Goal: Task Accomplishment & Management: Manage account settings

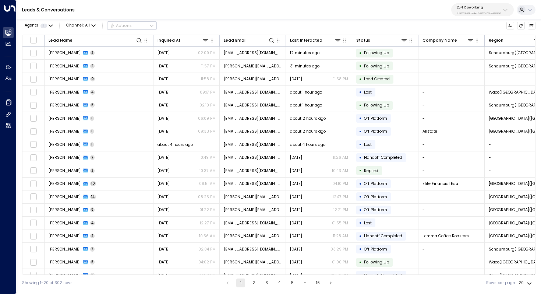
click at [492, 7] on p "25N Coworking" at bounding box center [479, 7] width 44 height 4
type input "*******"
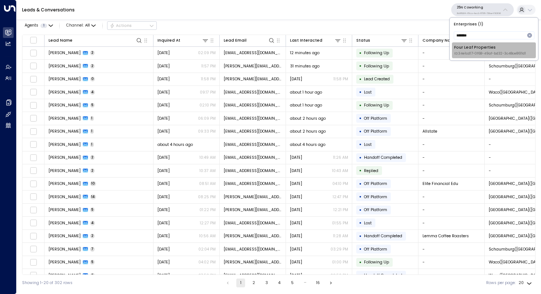
click at [480, 51] on span "ID: 34e1cd17-0f68-49af-bd32-3c48ce8611d1" at bounding box center [491, 53] width 72 height 5
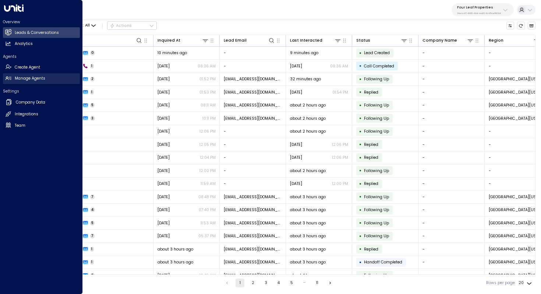
click at [37, 79] on h2 "Manage Agents" at bounding box center [30, 79] width 31 height 6
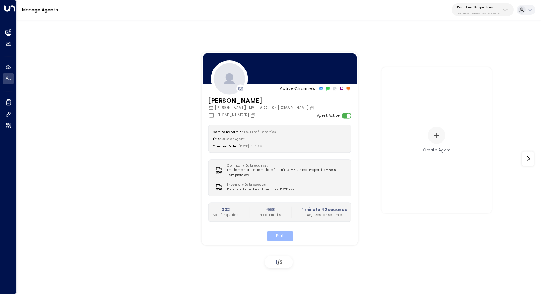
click at [282, 236] on button "Edit" at bounding box center [280, 236] width 26 height 10
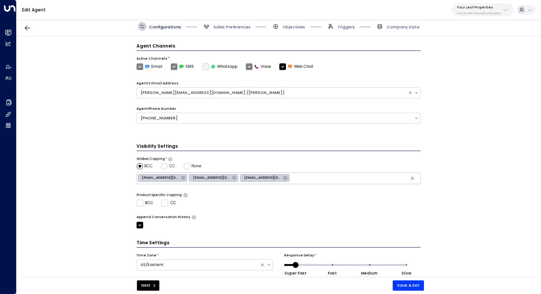
scroll to position [179, 0]
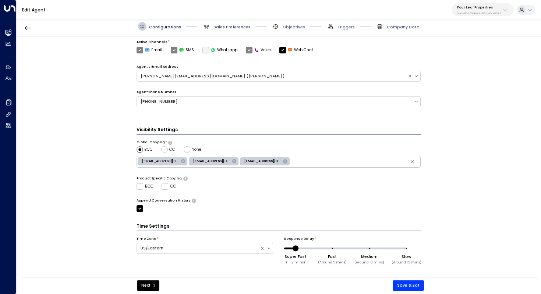
click at [224, 29] on span "Sales Preferences" at bounding box center [232, 27] width 37 height 6
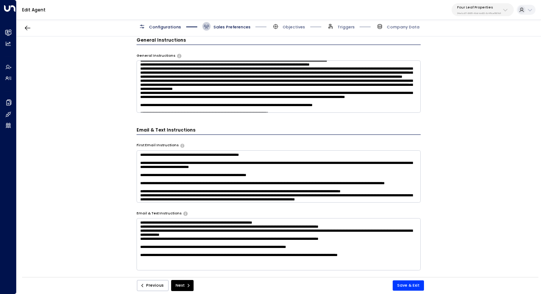
scroll to position [9, 0]
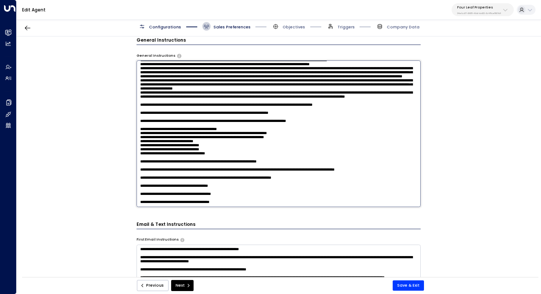
drag, startPoint x: 139, startPoint y: 74, endPoint x: 148, endPoint y: 81, distance: 11.3
click at [148, 81] on textarea at bounding box center [279, 133] width 285 height 147
click at [195, 98] on textarea at bounding box center [279, 133] width 285 height 147
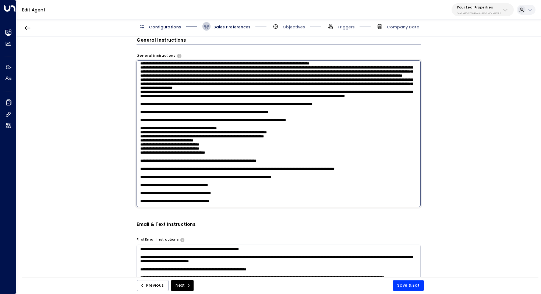
scroll to position [0, 0]
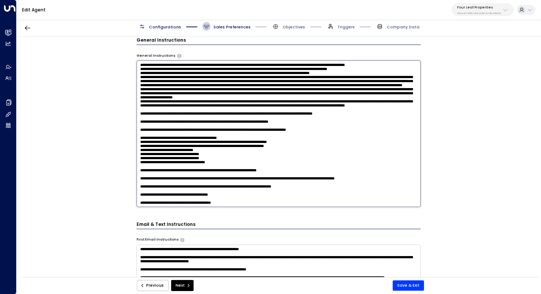
drag, startPoint x: 140, startPoint y: 81, endPoint x: 244, endPoint y: 139, distance: 119.5
click at [244, 139] on textarea at bounding box center [279, 133] width 285 height 147
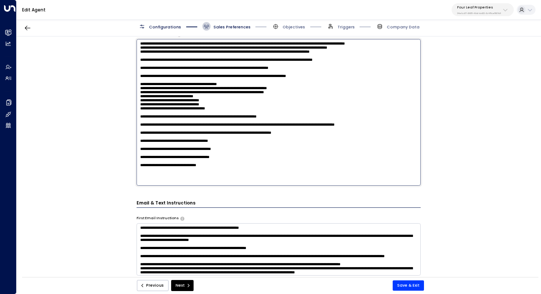
scroll to position [290, 0]
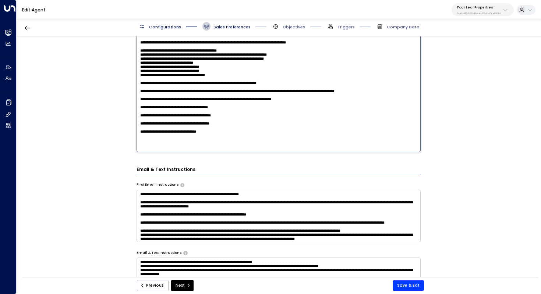
type textarea "**********"
click at [140, 195] on textarea at bounding box center [279, 216] width 285 height 52
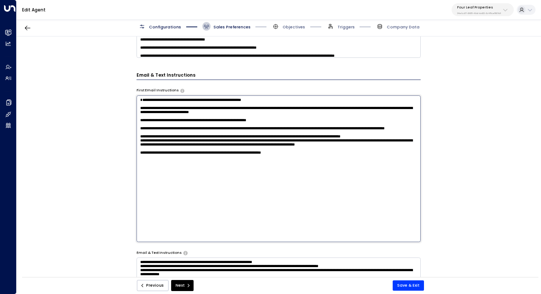
paste textarea "**********"
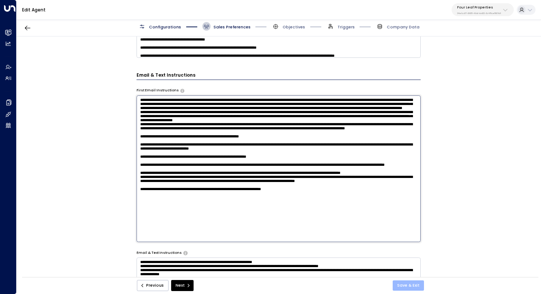
type textarea "**********"
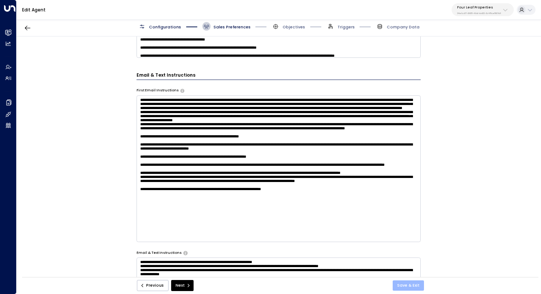
click at [409, 285] on button "Save & Exit" at bounding box center [408, 285] width 31 height 10
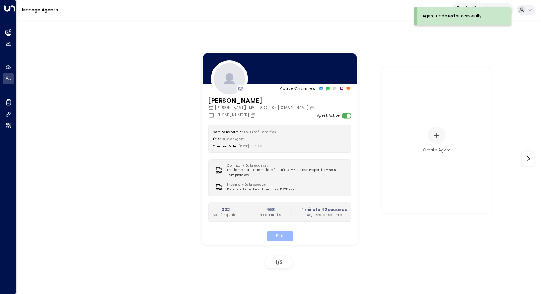
click at [273, 235] on button "Edit" at bounding box center [280, 236] width 26 height 10
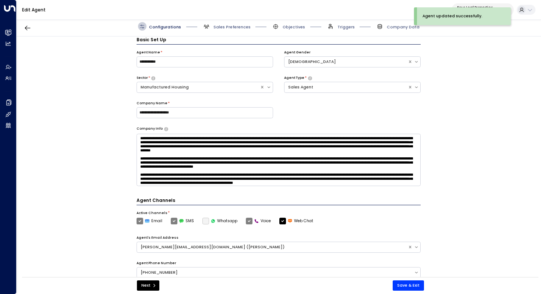
scroll to position [179, 0]
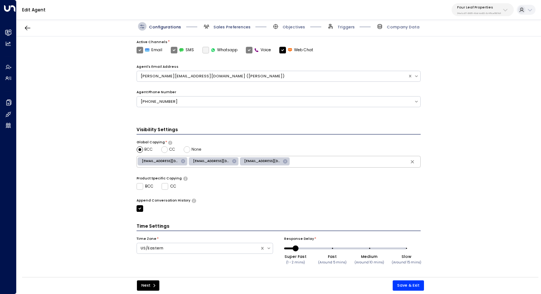
click at [222, 24] on span "Sales Preferences" at bounding box center [232, 27] width 37 height 6
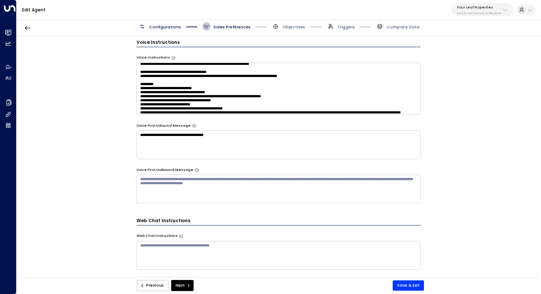
scroll to position [44, 0]
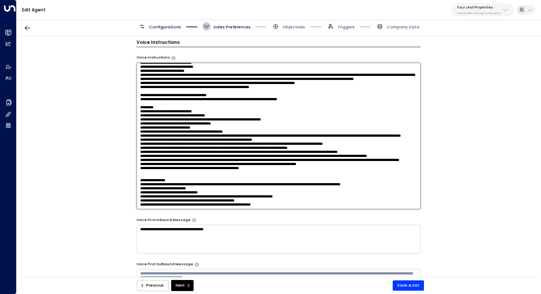
click at [331, 91] on textarea at bounding box center [279, 136] width 285 height 147
click at [265, 117] on textarea at bounding box center [279, 136] width 285 height 147
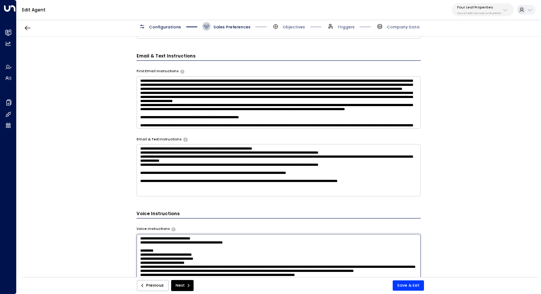
scroll to position [314, 0]
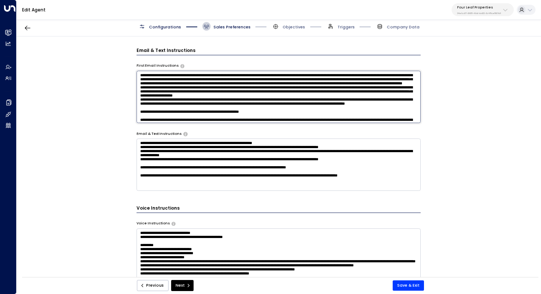
click at [378, 111] on textarea at bounding box center [279, 97] width 285 height 52
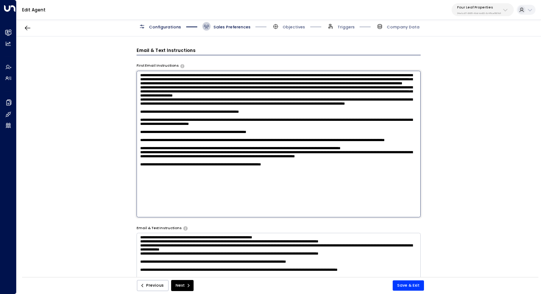
click at [473, 147] on div "**********" at bounding box center [279, 158] width 525 height 244
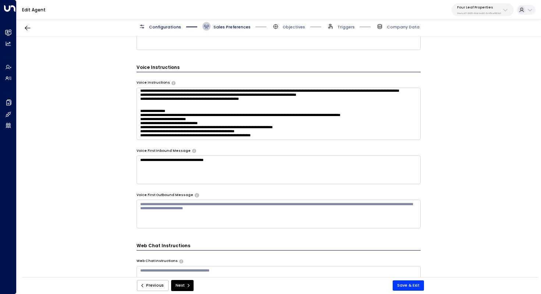
scroll to position [121, 0]
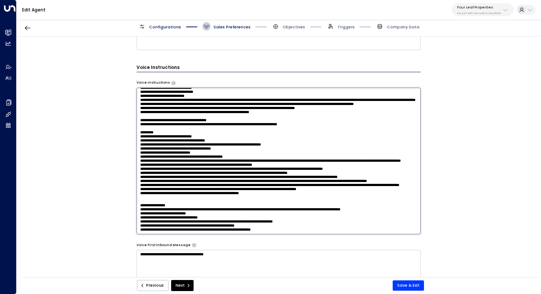
drag, startPoint x: 337, startPoint y: 118, endPoint x: 344, endPoint y: 118, distance: 7.4
click at [344, 118] on textarea at bounding box center [279, 161] width 285 height 147
click at [336, 123] on textarea at bounding box center [279, 161] width 285 height 147
click at [379, 128] on textarea at bounding box center [279, 161] width 285 height 147
drag, startPoint x: 232, startPoint y: 123, endPoint x: 242, endPoint y: 123, distance: 9.9
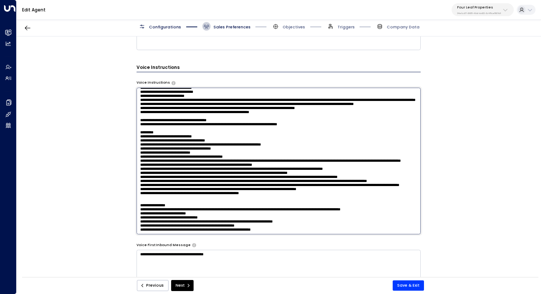
click at [242, 123] on textarea at bounding box center [279, 161] width 285 height 147
drag, startPoint x: 221, startPoint y: 132, endPoint x: 243, endPoint y: 132, distance: 22.5
click at [243, 132] on textarea at bounding box center [279, 161] width 285 height 147
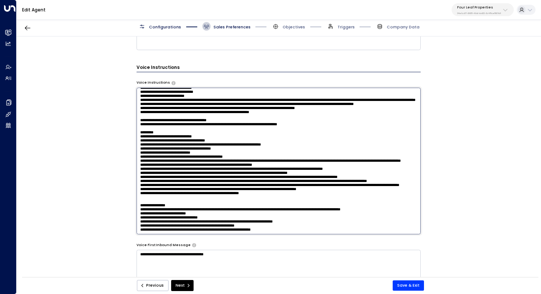
click at [243, 132] on textarea at bounding box center [279, 161] width 285 height 147
drag, startPoint x: 220, startPoint y: 132, endPoint x: 307, endPoint y: 133, distance: 86.9
click at [307, 133] on textarea at bounding box center [279, 161] width 285 height 147
click at [297, 134] on textarea at bounding box center [279, 161] width 285 height 147
drag, startPoint x: 303, startPoint y: 133, endPoint x: 241, endPoint y: 133, distance: 61.9
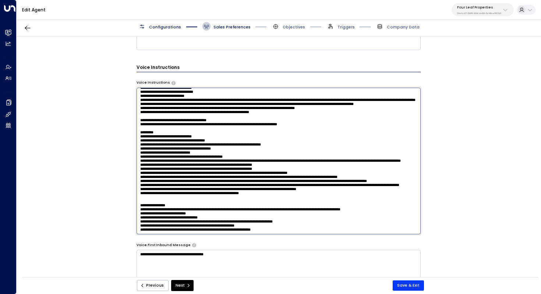
click at [241, 133] on textarea at bounding box center [279, 161] width 285 height 147
drag, startPoint x: 246, startPoint y: 123, endPoint x: 257, endPoint y: 123, distance: 10.7
click at [257, 123] on textarea at bounding box center [279, 161] width 285 height 147
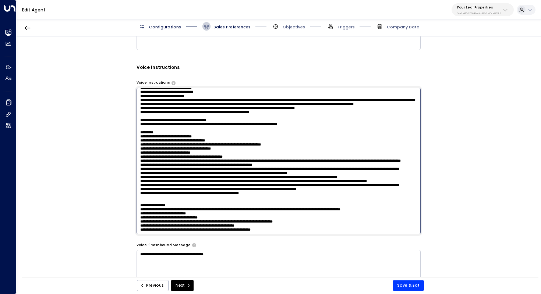
click at [248, 129] on textarea at bounding box center [279, 161] width 285 height 147
drag, startPoint x: 173, startPoint y: 125, endPoint x: 177, endPoint y: 125, distance: 4.1
click at [177, 125] on textarea at bounding box center [279, 161] width 285 height 147
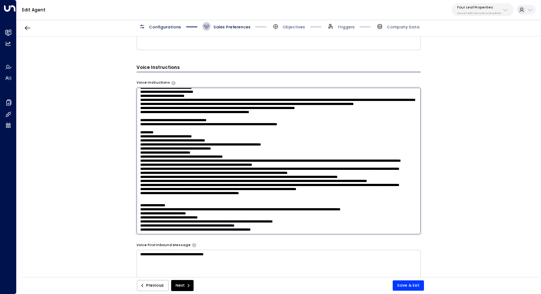
drag, startPoint x: 173, startPoint y: 131, endPoint x: 178, endPoint y: 131, distance: 5.5
click at [178, 131] on textarea at bounding box center [279, 161] width 285 height 147
drag, startPoint x: 243, startPoint y: 130, endPoint x: 229, endPoint y: 130, distance: 14.0
click at [229, 130] on textarea at bounding box center [279, 161] width 285 height 147
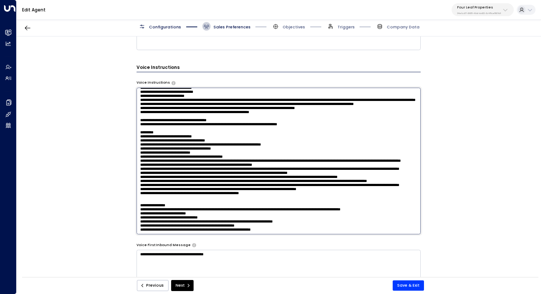
click at [229, 130] on textarea at bounding box center [279, 161] width 285 height 147
click at [218, 125] on textarea at bounding box center [279, 161] width 285 height 147
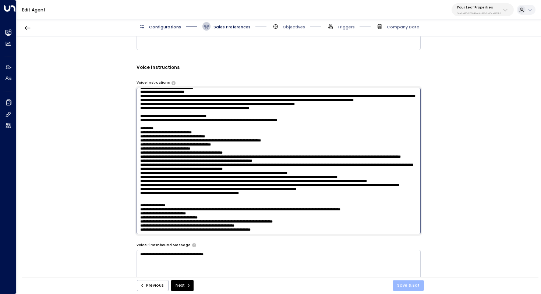
type textarea "**********"
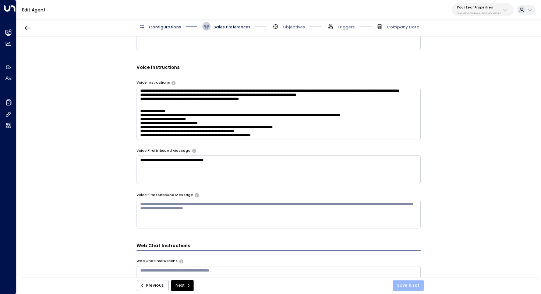
click at [406, 286] on button "Save & Exit" at bounding box center [408, 285] width 31 height 10
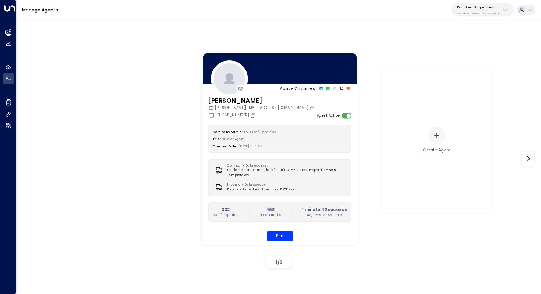
click at [277, 229] on div "Company Name: Four Leaf Properties Title: AI Sales Agent Created Date: 08/14/20…" at bounding box center [280, 183] width 144 height 116
click at [278, 235] on button "Edit" at bounding box center [280, 236] width 26 height 10
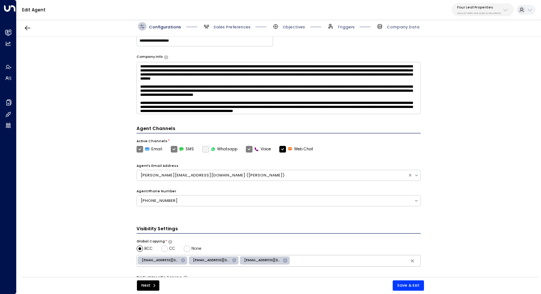
scroll to position [59, 0]
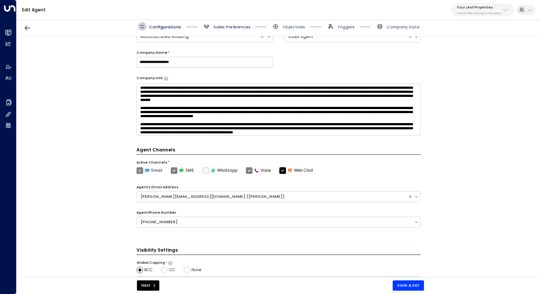
click at [236, 28] on span "Sales Preferences" at bounding box center [232, 27] width 37 height 6
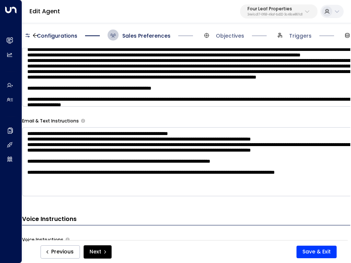
scroll to position [468, 0]
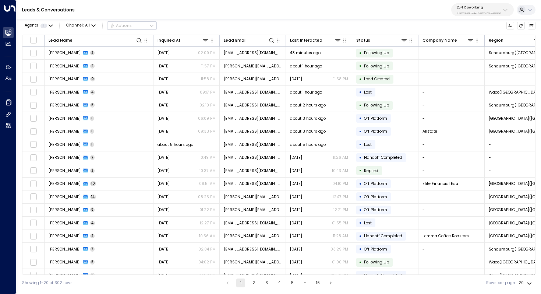
click at [483, 8] on p "25N Coworking" at bounding box center [479, 7] width 44 height 4
type input "*****"
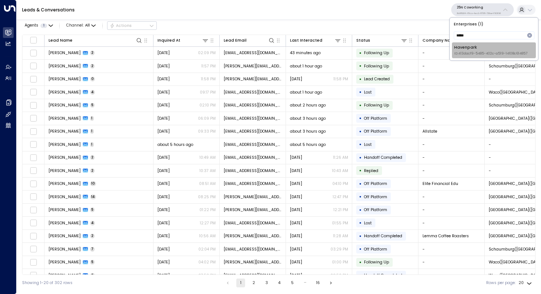
click at [470, 53] on span "ID: 413dacf9-5485-402c-a519-14108c614857" at bounding box center [491, 53] width 73 height 5
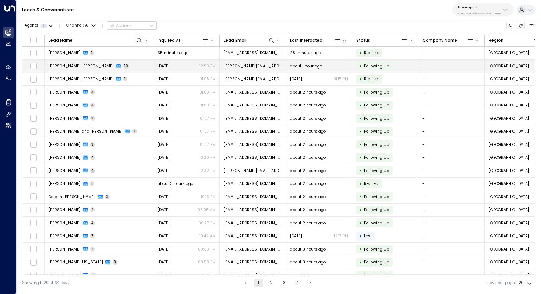
click at [101, 67] on td "[PERSON_NAME] [PERSON_NAME] 10" at bounding box center [99, 66] width 109 height 13
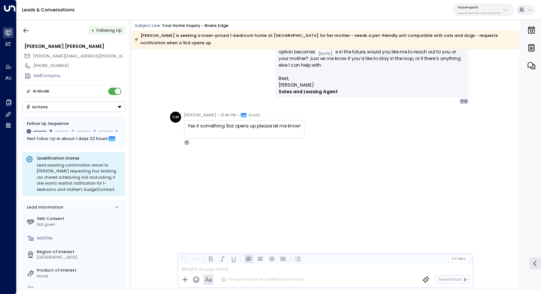
scroll to position [1229, 0]
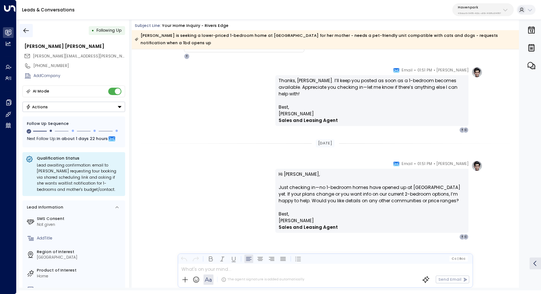
click at [25, 31] on icon "button" at bounding box center [25, 30] width 7 height 7
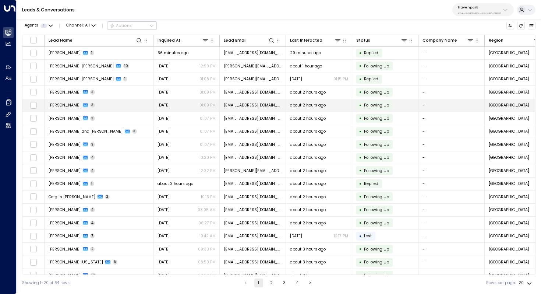
click at [61, 106] on span "[PERSON_NAME]" at bounding box center [65, 105] width 32 height 6
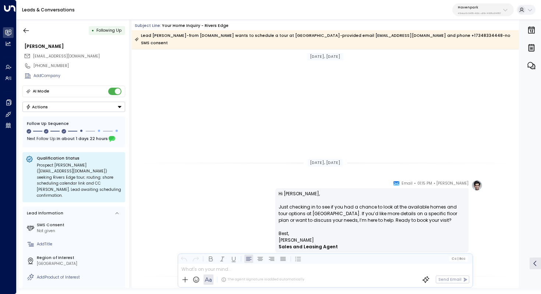
scroll to position [679, 0]
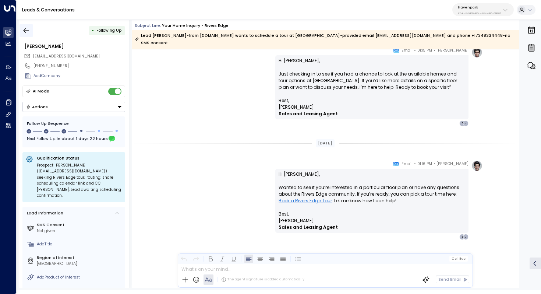
click at [29, 28] on icon "button" at bounding box center [25, 30] width 7 height 7
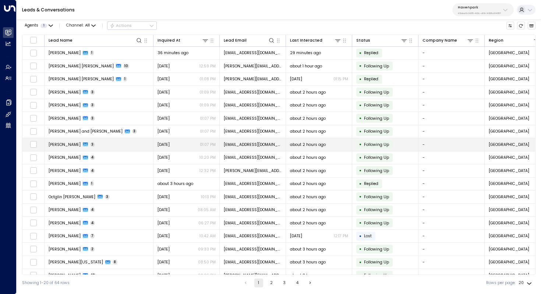
scroll to position [35, 0]
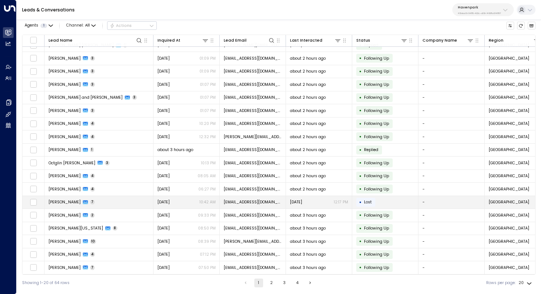
click at [81, 203] on span "[PERSON_NAME]" at bounding box center [65, 202] width 32 height 6
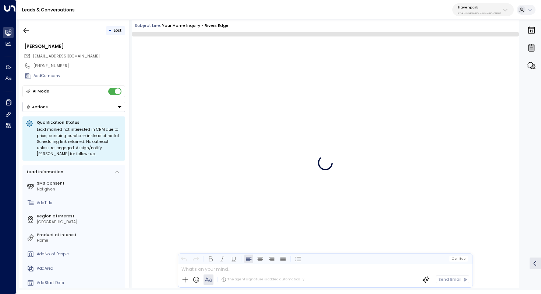
scroll to position [1084, 0]
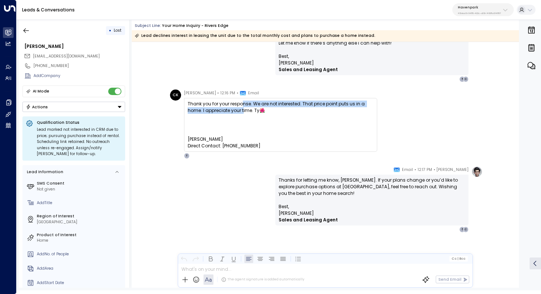
click at [242, 107] on div "Thank you for your response. We are not interested. That price point puts us in…" at bounding box center [281, 107] width 186 height 13
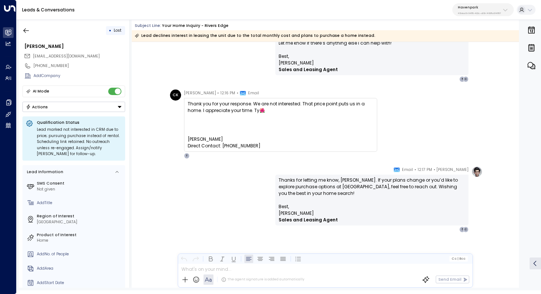
drag, startPoint x: 249, startPoint y: 107, endPoint x: 249, endPoint y: 115, distance: 7.7
click at [249, 115] on div "Thank you for your response. We are not interested. That price point puts us in…" at bounding box center [281, 125] width 186 height 49
click at [249, 115] on div at bounding box center [281, 118] width 186 height 9
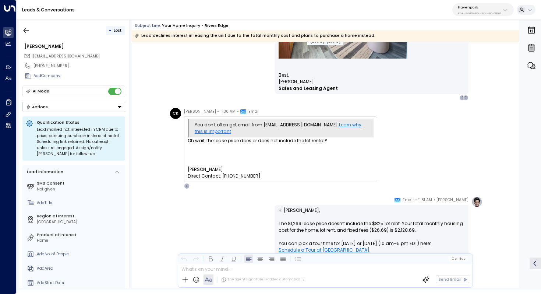
scroll to position [762, 0]
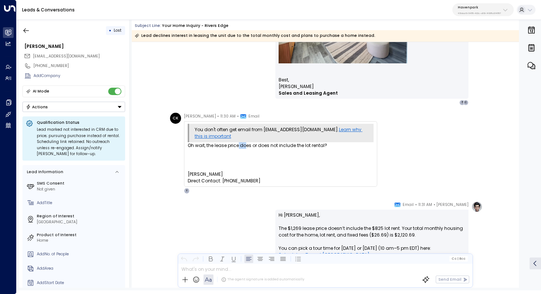
drag, startPoint x: 238, startPoint y: 146, endPoint x: 246, endPoint y: 146, distance: 7.7
click at [246, 146] on div "Oh wait, the lease price does or does not include the lot rental?" at bounding box center [281, 145] width 186 height 7
click at [260, 146] on div "Oh wait, the lease price does or does not include the lot rental?" at bounding box center [281, 145] width 186 height 7
click at [259, 146] on div "Oh wait, the lease price does or does not include the lot rental?" at bounding box center [281, 145] width 186 height 7
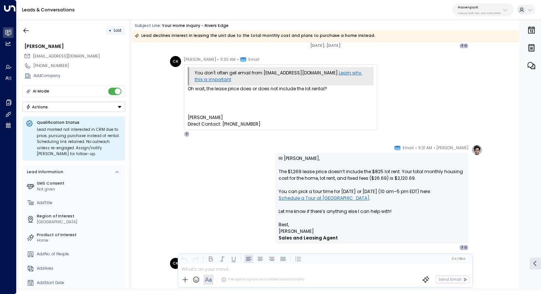
scroll to position [820, 0]
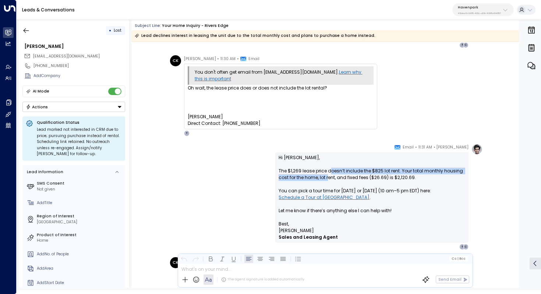
drag, startPoint x: 330, startPoint y: 171, endPoint x: 327, endPoint y: 180, distance: 9.5
click at [327, 180] on p "Hi [PERSON_NAME], The $1,269 lease price doesn’t include the $825 lot rent. You…" at bounding box center [372, 187] width 187 height 66
drag, startPoint x: 366, startPoint y: 171, endPoint x: 365, endPoint y: 175, distance: 4.2
click at [365, 175] on p "Hi [PERSON_NAME], The $1,269 lease price doesn’t include the $825 lot rent. You…" at bounding box center [372, 187] width 187 height 66
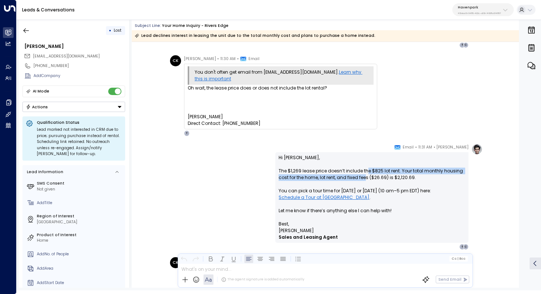
click at [365, 175] on p "Hi [PERSON_NAME], The $1,269 lease price doesn’t include the $825 lot rent. You…" at bounding box center [372, 187] width 187 height 66
drag, startPoint x: 423, startPoint y: 148, endPoint x: 427, endPoint y: 148, distance: 4.1
click at [427, 148] on div "[PERSON_NAME] • 11:31 AM • Email" at bounding box center [432, 147] width 74 height 7
click at [427, 148] on span "11:31 AM" at bounding box center [426, 147] width 14 height 7
drag, startPoint x: 404, startPoint y: 166, endPoint x: 404, endPoint y: 171, distance: 4.8
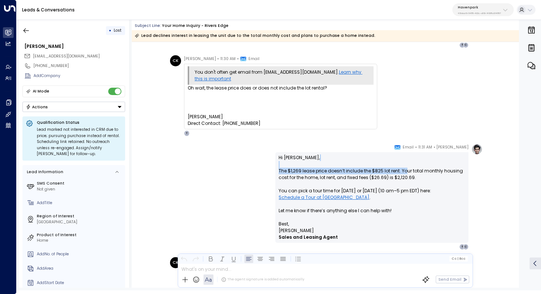
click at [404, 171] on p "Hi [PERSON_NAME], The $1,269 lease price doesn’t include the $825 lot rent. You…" at bounding box center [372, 187] width 187 height 66
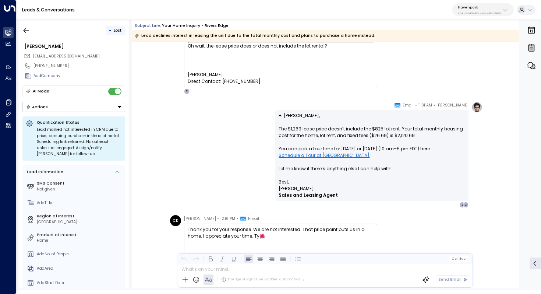
scroll to position [867, 0]
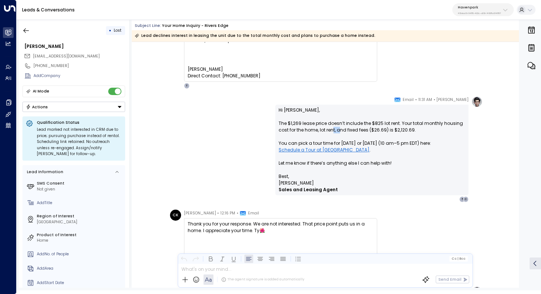
drag, startPoint x: 332, startPoint y: 127, endPoint x: 340, endPoint y: 127, distance: 7.4
click at [340, 127] on p "Hi [PERSON_NAME], The $1,269 lease price doesn’t include the $825 lot rent. You…" at bounding box center [372, 140] width 187 height 66
click at [350, 129] on p "Hi [PERSON_NAME], The $1,269 lease price doesn’t include the $825 lot rent. You…" at bounding box center [372, 140] width 187 height 66
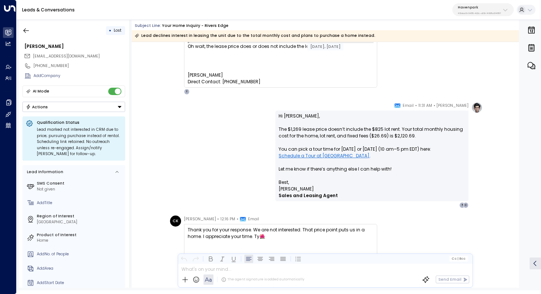
scroll to position [862, 0]
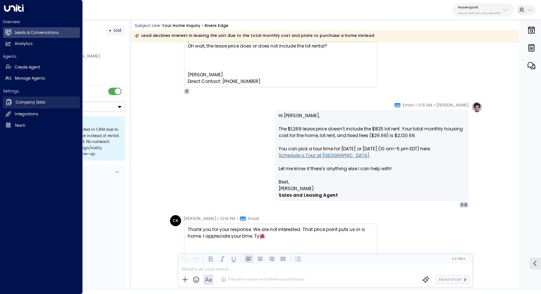
click at [33, 101] on h2 "Company Data" at bounding box center [30, 102] width 29 height 6
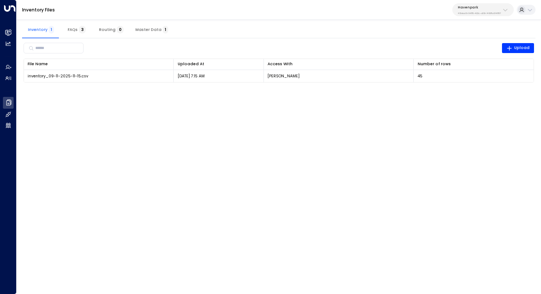
click at [79, 28] on span "3" at bounding box center [82, 30] width 7 height 8
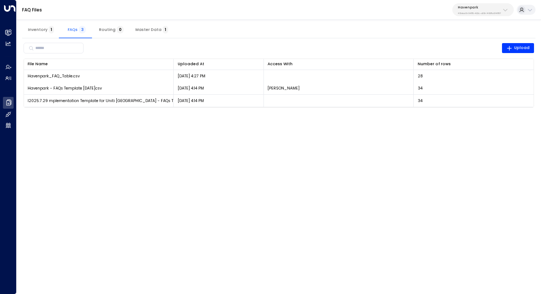
click at [41, 29] on span "Inventory 1" at bounding box center [41, 29] width 26 height 5
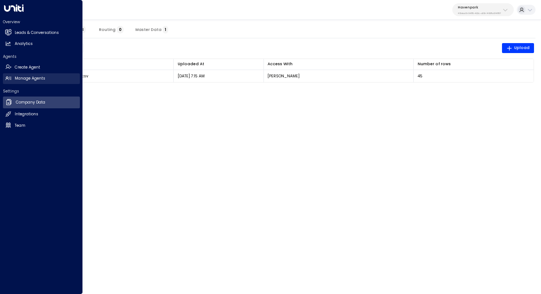
click at [28, 75] on link "Manage Agents Manage Agents" at bounding box center [41, 78] width 77 height 11
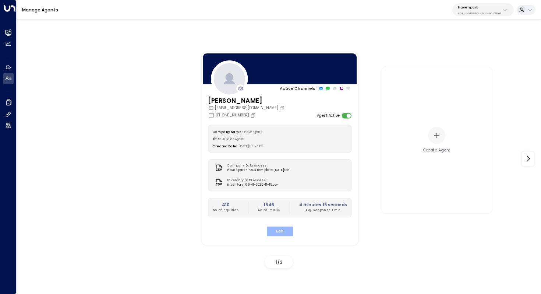
click at [288, 232] on button "Edit" at bounding box center [280, 231] width 26 height 10
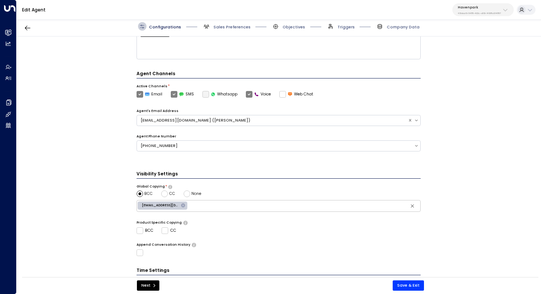
scroll to position [179, 0]
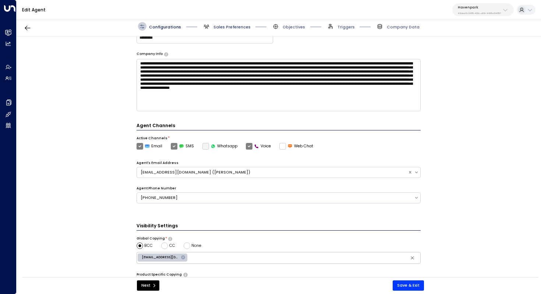
click at [226, 28] on span "Sales Preferences" at bounding box center [232, 27] width 37 height 6
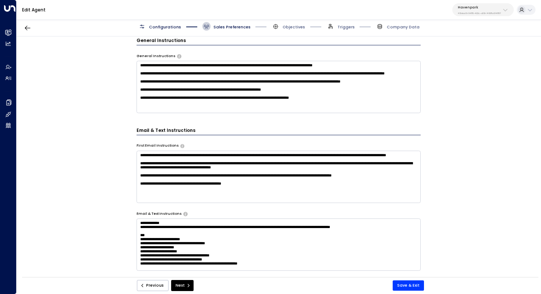
scroll to position [227, 0]
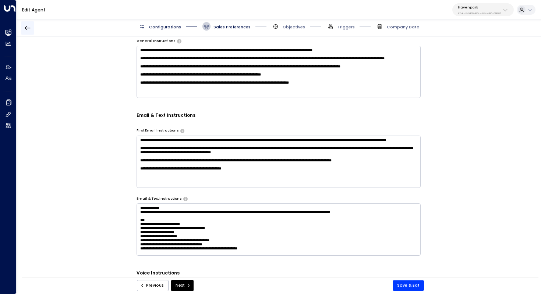
click at [30, 24] on button "button" at bounding box center [27, 27] width 13 height 13
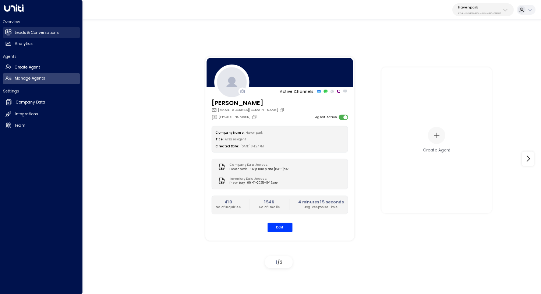
click at [34, 28] on link "Leads & Conversations Leads & Conversations" at bounding box center [41, 32] width 77 height 11
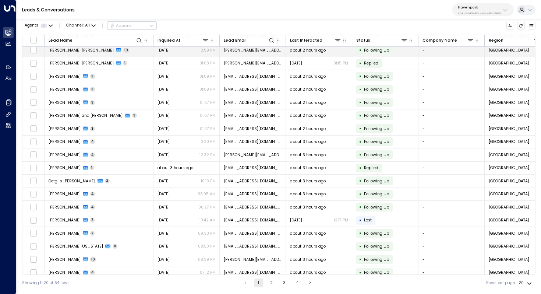
scroll to position [35, 0]
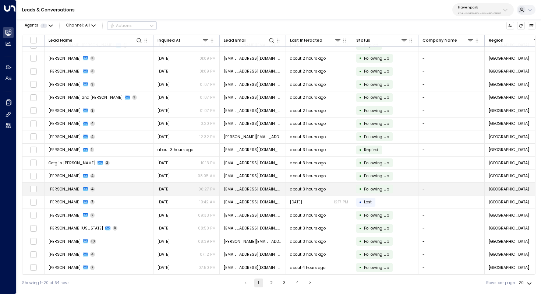
click at [76, 189] on span "[PERSON_NAME]" at bounding box center [65, 189] width 32 height 6
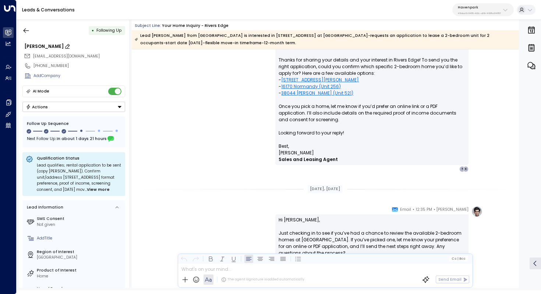
scroll to position [428, 0]
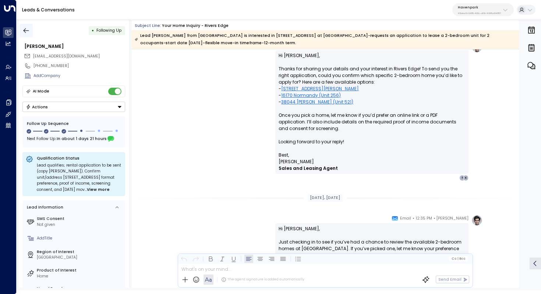
click at [24, 27] on icon "button" at bounding box center [25, 30] width 7 height 7
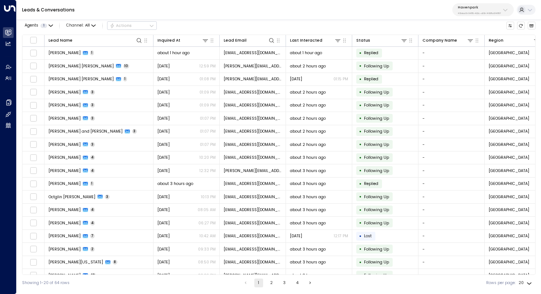
click at [271, 283] on button "2" at bounding box center [271, 282] width 9 height 9
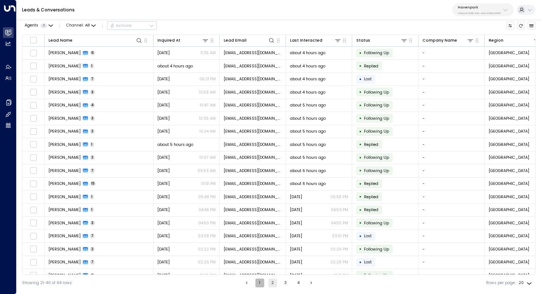
click at [258, 281] on button "1" at bounding box center [260, 282] width 9 height 9
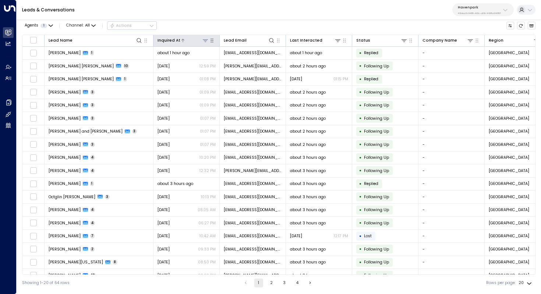
click at [203, 40] on icon at bounding box center [206, 41] width 6 height 6
click at [206, 40] on icon at bounding box center [206, 41] width 6 height 6
click at [177, 41] on div "Inquired At" at bounding box center [169, 40] width 23 height 7
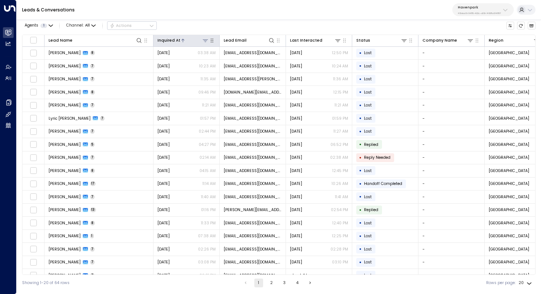
click at [177, 41] on div "Inquired At" at bounding box center [169, 40] width 23 height 7
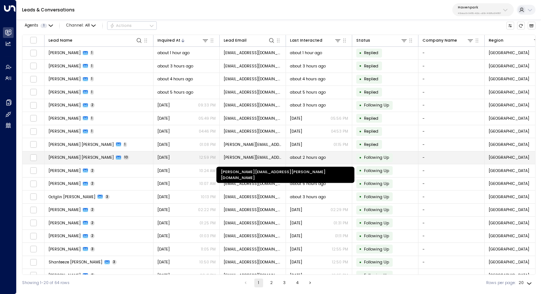
scroll to position [35, 0]
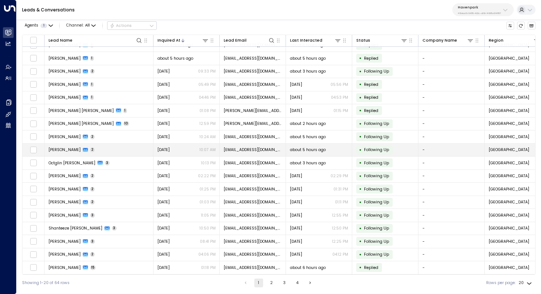
click at [98, 147] on td "[PERSON_NAME] 2" at bounding box center [99, 150] width 109 height 13
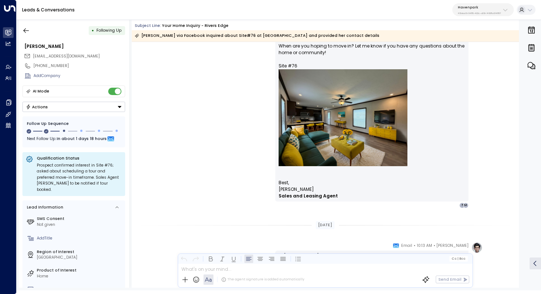
scroll to position [407, 0]
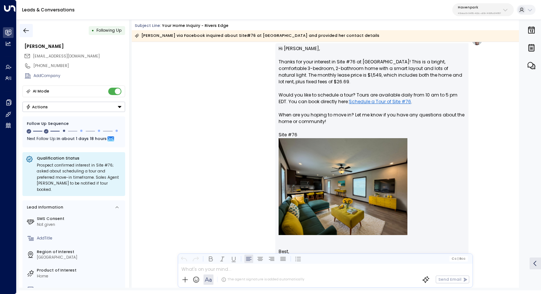
click at [28, 30] on icon "button" at bounding box center [27, 30] width 6 height 5
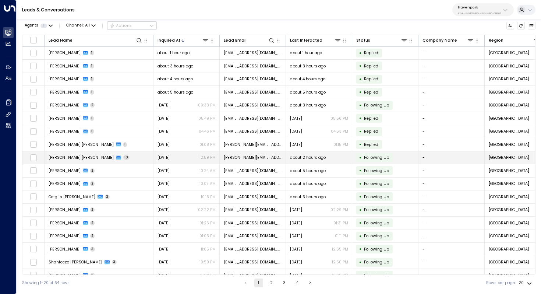
scroll to position [22, 0]
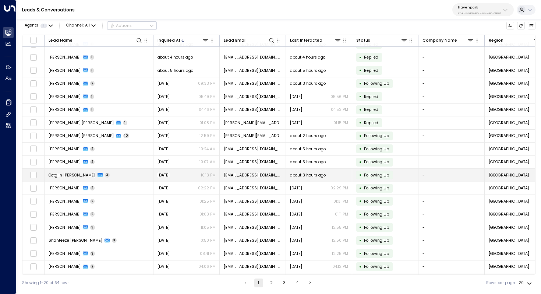
click at [110, 173] on td "Octglin [PERSON_NAME] 3" at bounding box center [99, 175] width 109 height 13
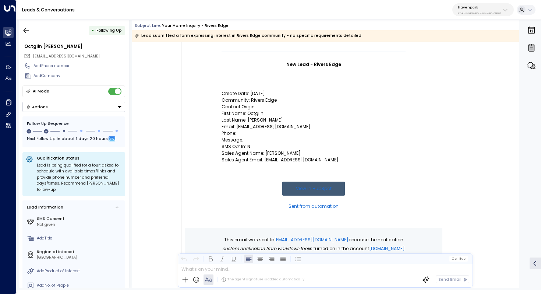
scroll to position [62, 0]
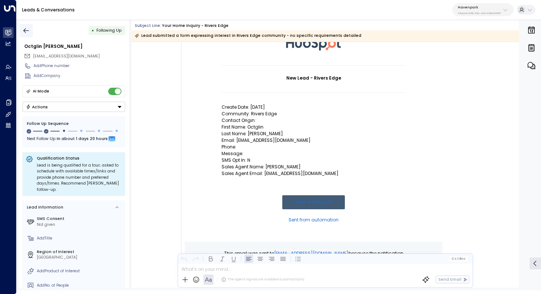
click at [29, 29] on icon "button" at bounding box center [25, 30] width 7 height 7
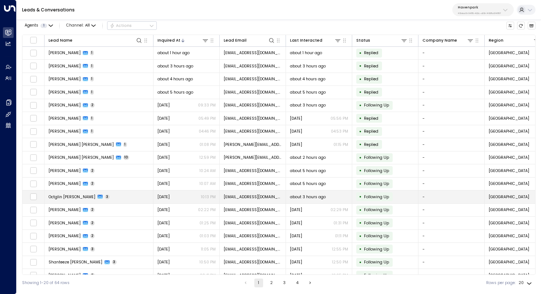
click at [65, 196] on span "Octglin [PERSON_NAME]" at bounding box center [72, 197] width 47 height 6
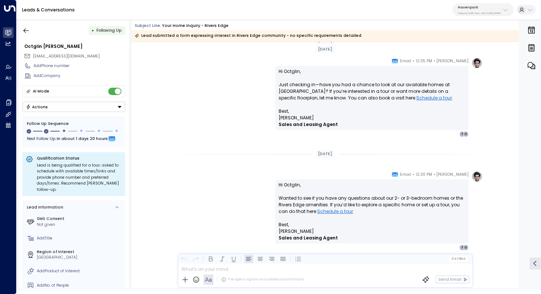
scroll to position [686, 0]
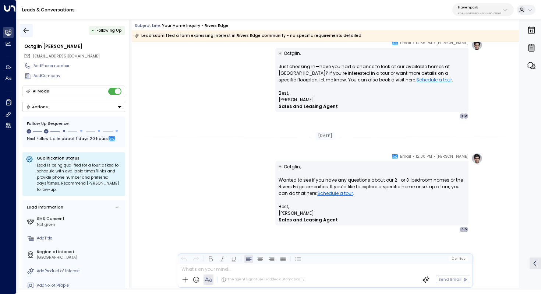
click at [30, 31] on button "button" at bounding box center [26, 30] width 13 height 13
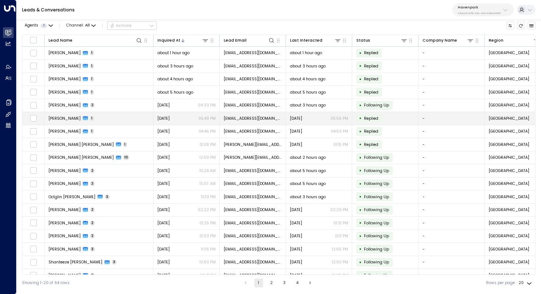
click at [120, 122] on td "[PERSON_NAME] 1" at bounding box center [99, 118] width 109 height 13
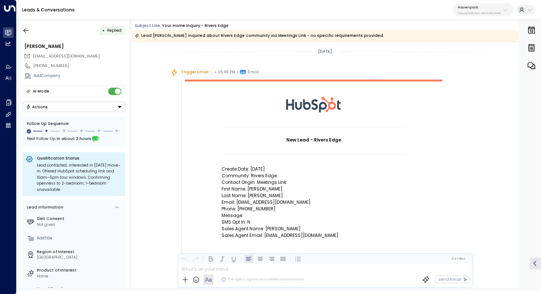
scroll to position [327, 0]
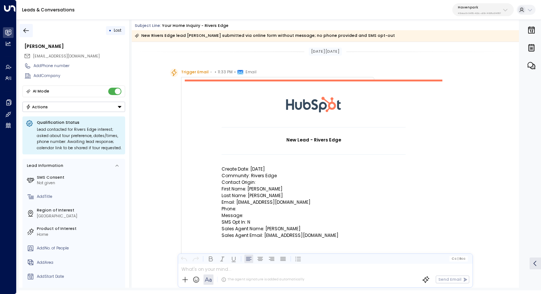
click at [27, 32] on icon "button" at bounding box center [25, 30] width 7 height 7
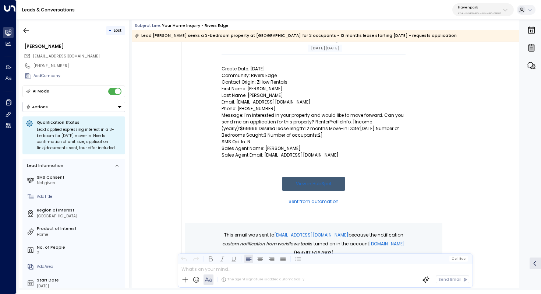
scroll to position [102, 0]
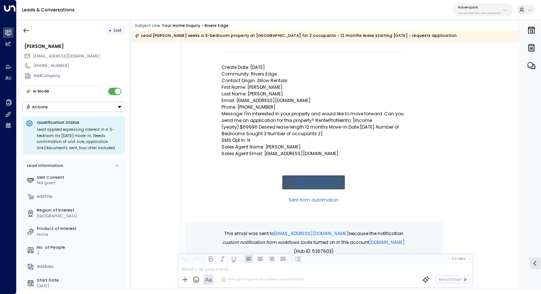
click at [312, 113] on p "Message: I'm interested in your property and would like to move forward. Can yo…" at bounding box center [314, 124] width 184 height 27
drag, startPoint x: 289, startPoint y: 115, endPoint x: 289, endPoint y: 121, distance: 6.3
click at [289, 121] on p "Message: I'm interested in your property and would like to move forward. Can yo…" at bounding box center [314, 124] width 184 height 27
drag, startPoint x: 312, startPoint y: 113, endPoint x: 311, endPoint y: 121, distance: 8.5
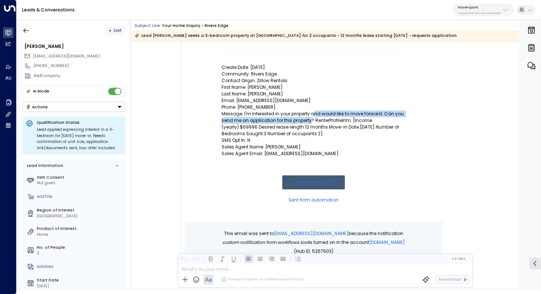
click at [311, 121] on p "Message: I'm interested in your property and would like to move forward. Can yo…" at bounding box center [314, 124] width 184 height 27
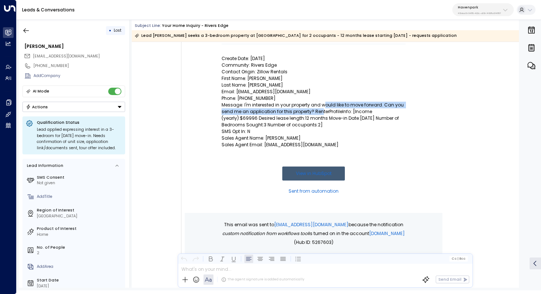
drag, startPoint x: 322, startPoint y: 106, endPoint x: 322, endPoint y: 113, distance: 7.0
click at [322, 113] on p "Message: I'm interested in your property and would like to move forward. Can yo…" at bounding box center [314, 115] width 184 height 27
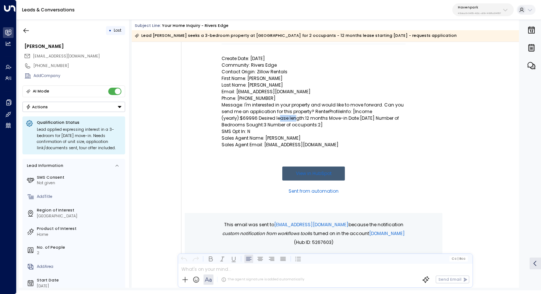
drag, startPoint x: 278, startPoint y: 120, endPoint x: 296, endPoint y: 120, distance: 17.7
click at [296, 120] on p "Message: I'm interested in your property and would like to move forward. Can yo…" at bounding box center [314, 115] width 184 height 27
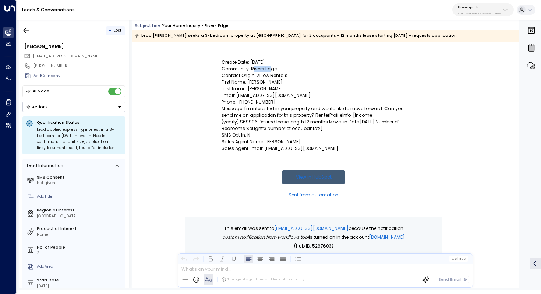
drag, startPoint x: 251, startPoint y: 70, endPoint x: 267, endPoint y: 70, distance: 16.2
click at [267, 70] on p "Community: Rivers Edge" at bounding box center [314, 69] width 184 height 7
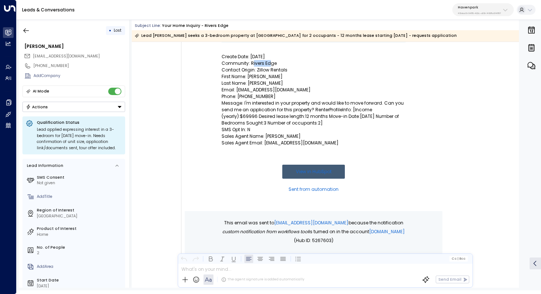
drag, startPoint x: 238, startPoint y: 116, endPoint x: 332, endPoint y: 124, distance: 94.2
click at [332, 124] on p "Message: I'm interested in your property and would like to move forward. Can yo…" at bounding box center [314, 113] width 184 height 27
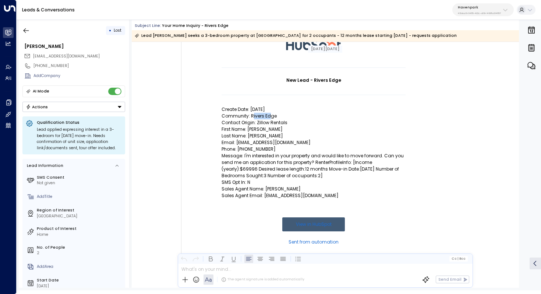
scroll to position [60, 0]
click at [357, 175] on p "Message: I'm interested in your property and would like to move forward. Can yo…" at bounding box center [314, 165] width 184 height 27
drag, startPoint x: 328, startPoint y: 177, endPoint x: 263, endPoint y: 167, distance: 65.6
click at [263, 167] on p "Message: I'm interested in your property and would like to move forward. Can yo…" at bounding box center [314, 165] width 184 height 27
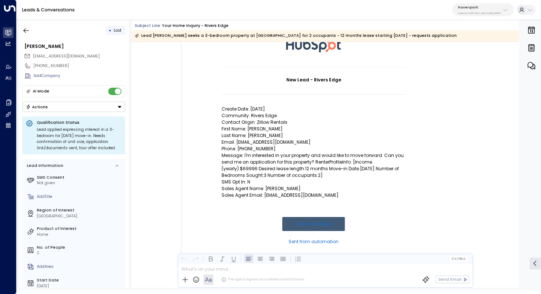
click at [333, 180] on p "SMS Opt In: N" at bounding box center [314, 182] width 184 height 7
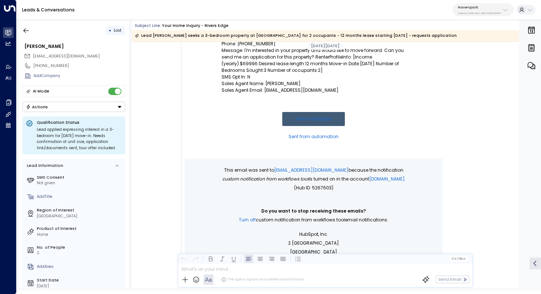
scroll to position [145, 0]
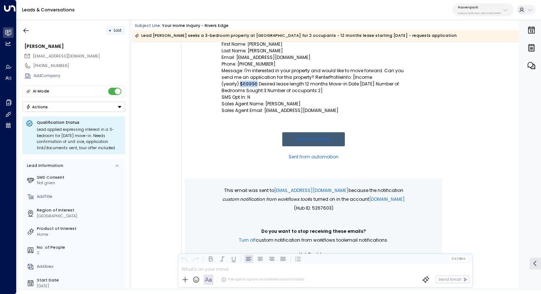
drag, startPoint x: 239, startPoint y: 83, endPoint x: 255, endPoint y: 83, distance: 15.1
click at [255, 83] on p "Message: I'm interested in your property and would like to move forward. Can yo…" at bounding box center [314, 80] width 184 height 27
click at [285, 90] on p "Message: I'm interested in your property and would like to move forward. Can yo…" at bounding box center [314, 80] width 184 height 27
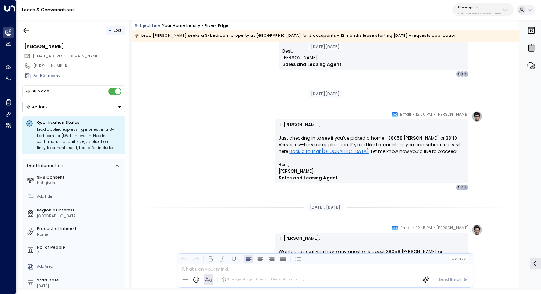
scroll to position [774, 0]
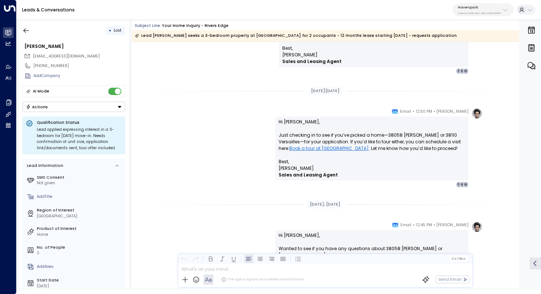
click at [378, 136] on p "Hi Cody, Just checking in to see if you’ve picked a home—38058 Pardo or 38110 V…" at bounding box center [372, 139] width 187 height 40
click at [388, 145] on p "Hi Cody, Just checking in to see if you’ve picked a home—38058 Pardo or 38110 V…" at bounding box center [372, 139] width 187 height 40
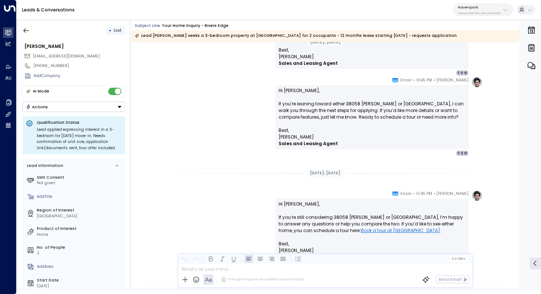
scroll to position [1051, 0]
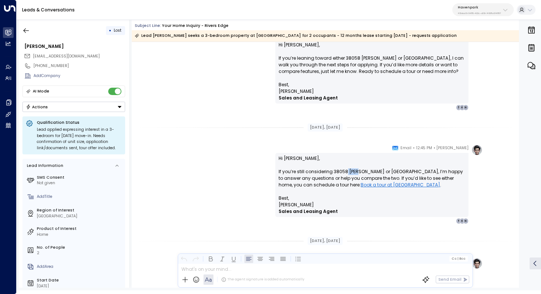
drag, startPoint x: 346, startPoint y: 171, endPoint x: 358, endPoint y: 171, distance: 12.2
click at [358, 171] on p "Hi Cody, If you’re still considering 38058 Pardo or 38110 Versailles, I’m happy…" at bounding box center [372, 175] width 187 height 40
drag, startPoint x: 325, startPoint y: 171, endPoint x: 340, endPoint y: 171, distance: 15.5
click at [340, 171] on p "Hi Cody, If you’re still considering 38058 Pardo or 38110 Versailles, I’m happy…" at bounding box center [372, 175] width 187 height 40
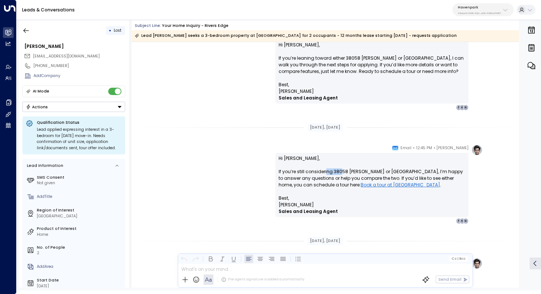
click at [340, 171] on p "Hi Cody, If you’re still considering 38058 Pardo or 38110 Versailles, I’m happy…" at bounding box center [372, 175] width 187 height 40
drag, startPoint x: 329, startPoint y: 172, endPoint x: 338, endPoint y: 172, distance: 9.2
click at [338, 172] on p "Hi Cody, If you’re still considering 38058 Pardo or 38110 Versailles, I’m happy…" at bounding box center [372, 175] width 187 height 40
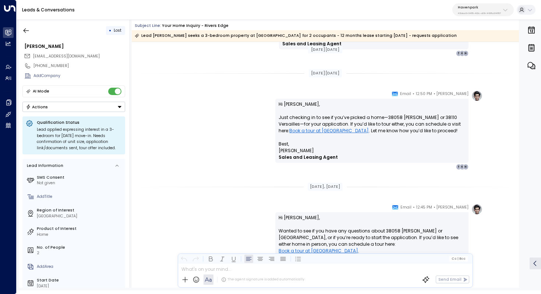
scroll to position [791, 0]
click at [325, 132] on link "Book a tour at [GEOGRAPHIC_DATA]" at bounding box center [330, 131] width 80 height 7
